Goal: Task Accomplishment & Management: Complete application form

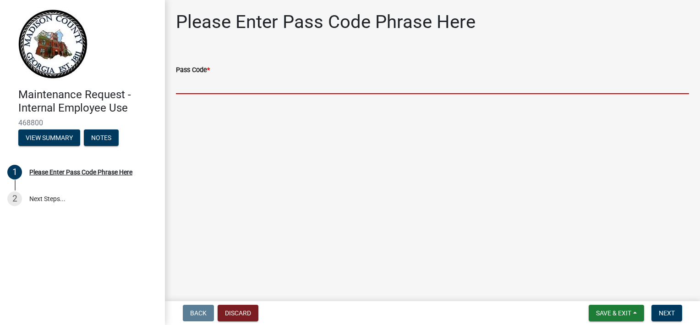
click at [206, 83] on input "Pass Code *" at bounding box center [432, 84] width 513 height 19
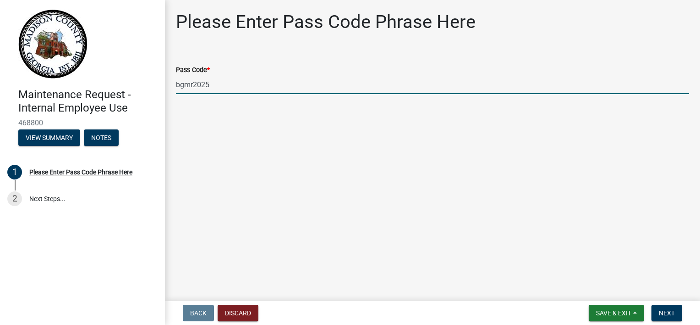
type input "bgmr2025"
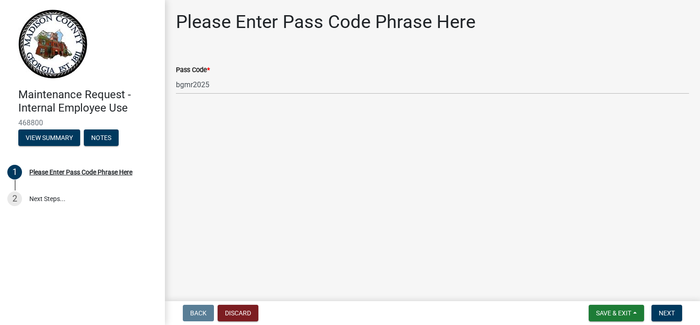
click at [429, 121] on main "Please Enter Pass Code Phrase Here Pass Code * bgmr2025" at bounding box center [432, 148] width 535 height 297
click at [673, 313] on span "Next" at bounding box center [667, 312] width 16 height 7
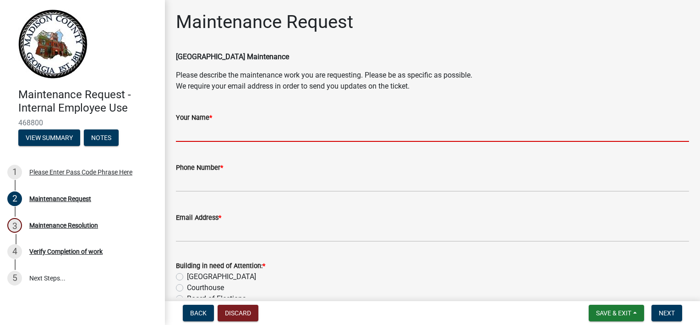
click at [191, 130] on input "Your Name *" at bounding box center [432, 132] width 513 height 19
type input "[PERSON_NAME]"
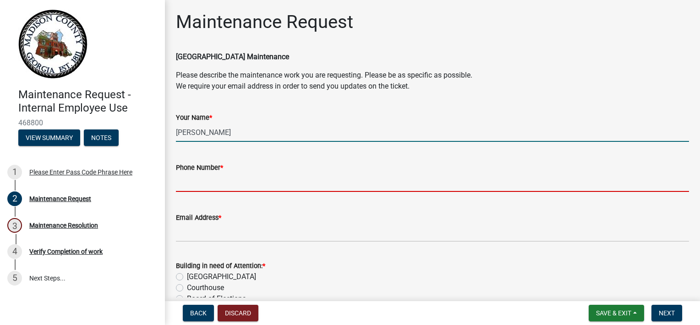
type input "[PHONE_NUMBER]"
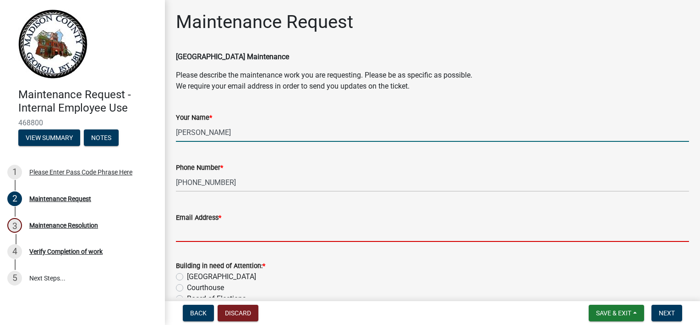
type input "[EMAIL_ADDRESS][DOMAIN_NAME]"
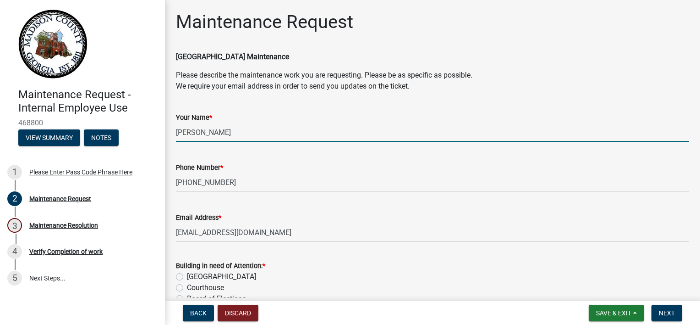
type input "Madison County Food Bank"
type input "[PERSON_NAME]"
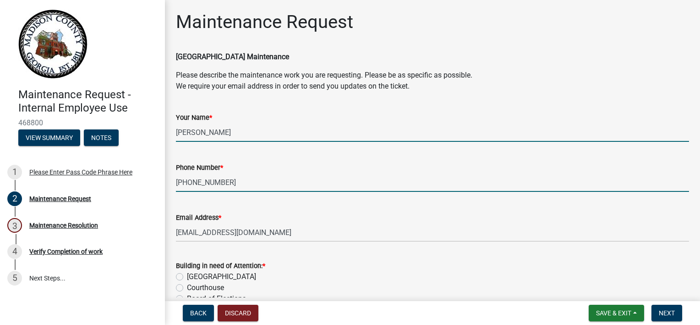
click at [381, 173] on input "[PHONE_NUMBER]" at bounding box center [432, 182] width 513 height 19
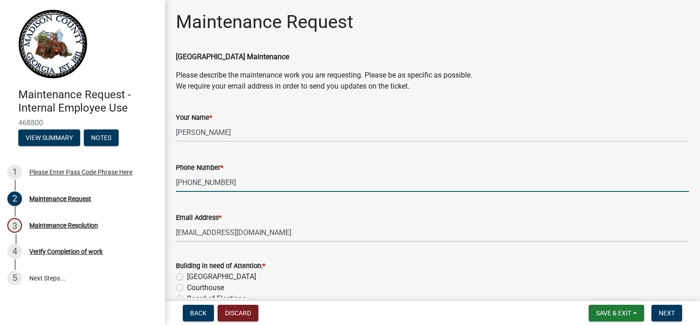
click at [375, 209] on div "Email Address * [EMAIL_ADDRESS][DOMAIN_NAME]" at bounding box center [432, 220] width 513 height 43
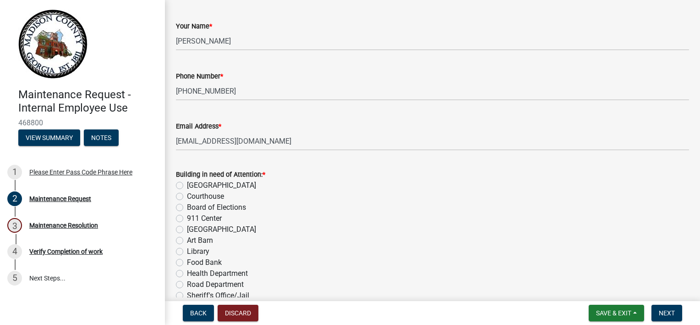
scroll to position [92, 0]
click at [187, 262] on label "Food Bank" at bounding box center [204, 261] width 35 height 11
click at [187, 262] on input "Food Bank" at bounding box center [190, 259] width 6 height 6
radio input "true"
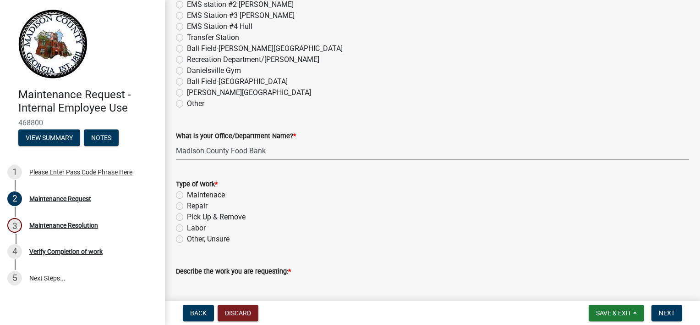
scroll to position [507, 0]
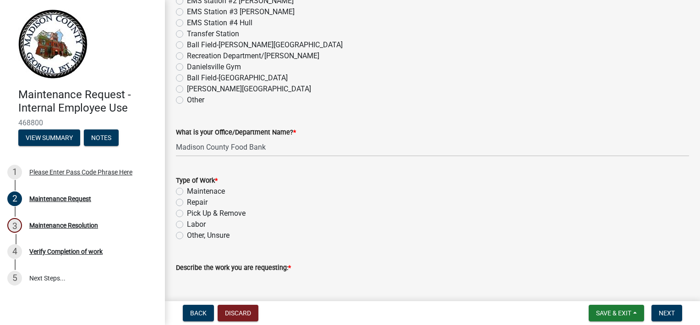
click at [187, 189] on label "Maintenace" at bounding box center [206, 191] width 38 height 11
click at [187, 189] on input "Maintenace" at bounding box center [190, 189] width 6 height 6
radio input "true"
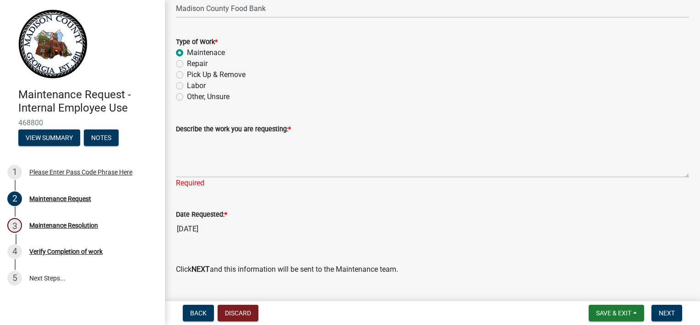
scroll to position [647, 0]
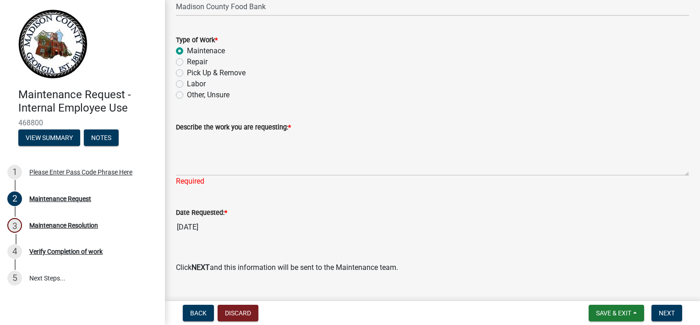
click at [189, 176] on div "Required" at bounding box center [432, 181] width 513 height 11
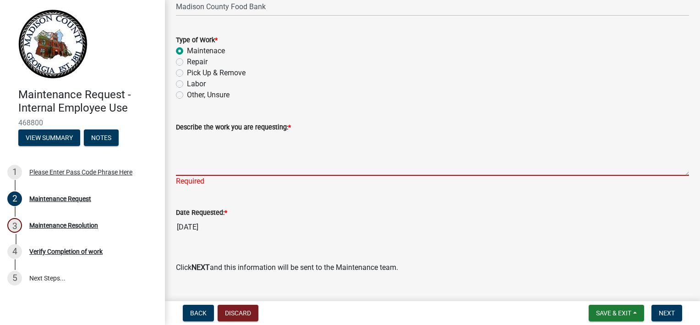
click at [187, 169] on textarea "Describe the work you are requesting: *" at bounding box center [432, 153] width 513 height 43
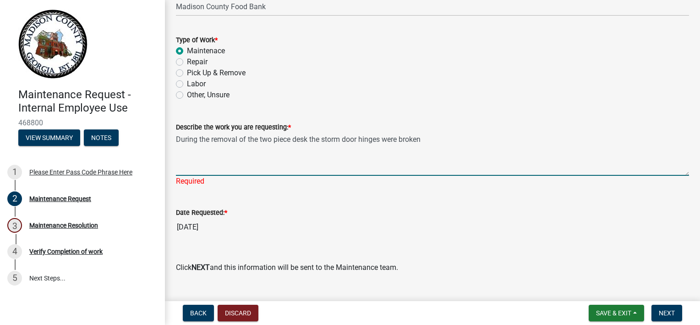
click at [295, 142] on textarea "During the removal of the two piece desk the storm door hinges were broken" at bounding box center [432, 153] width 513 height 43
click at [310, 140] on textarea "During the removal of the two piece desk the storm door hinges were broken" at bounding box center [432, 153] width 513 height 43
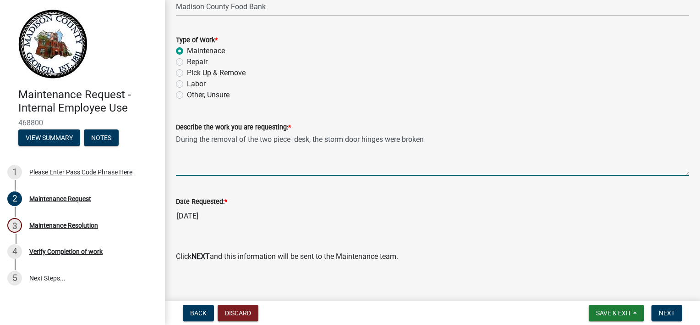
click at [364, 140] on textarea "During the removal of the two piece desk, the storm door hinges were broken" at bounding box center [432, 153] width 513 height 43
click at [490, 138] on textarea "During the removal of the two piece desk, the storm door was broken off the hin…" at bounding box center [432, 153] width 513 height 43
click at [362, 141] on textarea "During the removal of the two piece desk, the storm door was broken off the hin…" at bounding box center [432, 153] width 513 height 43
click at [447, 141] on textarea "During the removal of the two piece desk, the storm door was broken off the hin…" at bounding box center [432, 153] width 513 height 43
type textarea "During the removal of the two piece desk, the storm door was broken off the hin…"
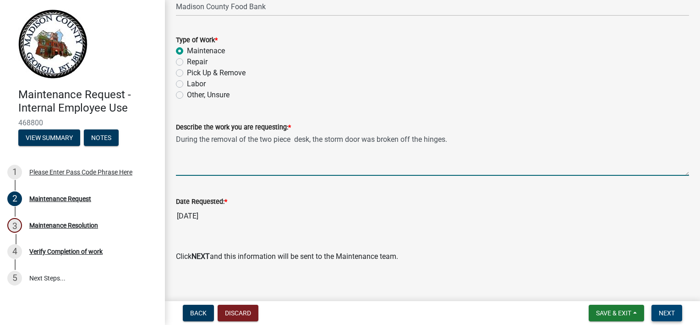
click at [669, 315] on span "Next" at bounding box center [667, 312] width 16 height 7
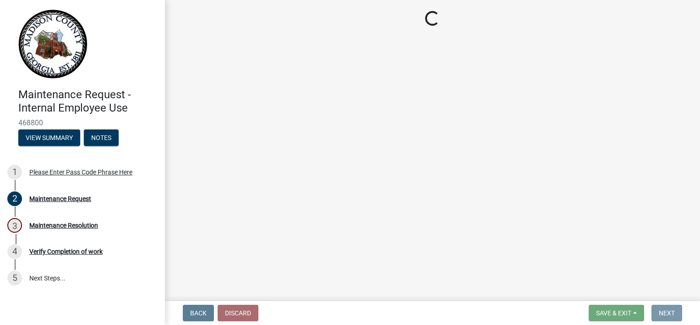
scroll to position [0, 0]
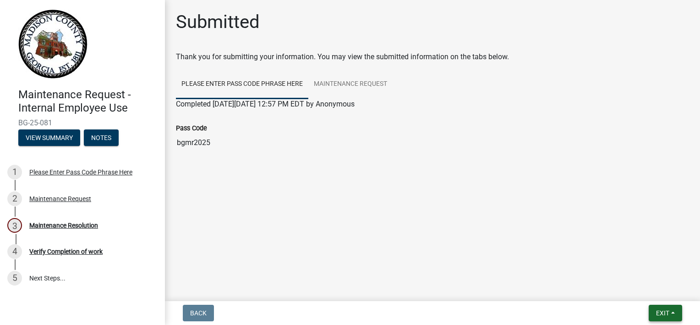
click at [663, 315] on span "Exit" at bounding box center [662, 312] width 13 height 7
click at [643, 291] on button "Save & Exit" at bounding box center [646, 289] width 73 height 22
